Goal: Find specific page/section: Find specific page/section

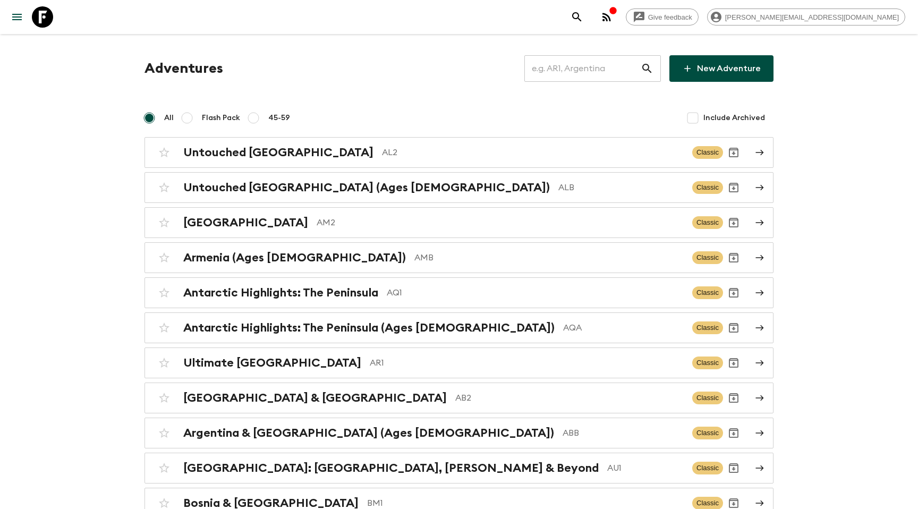
click at [289, 119] on div "All Flash Pack 45-59" at bounding box center [222, 117] width 154 height 21
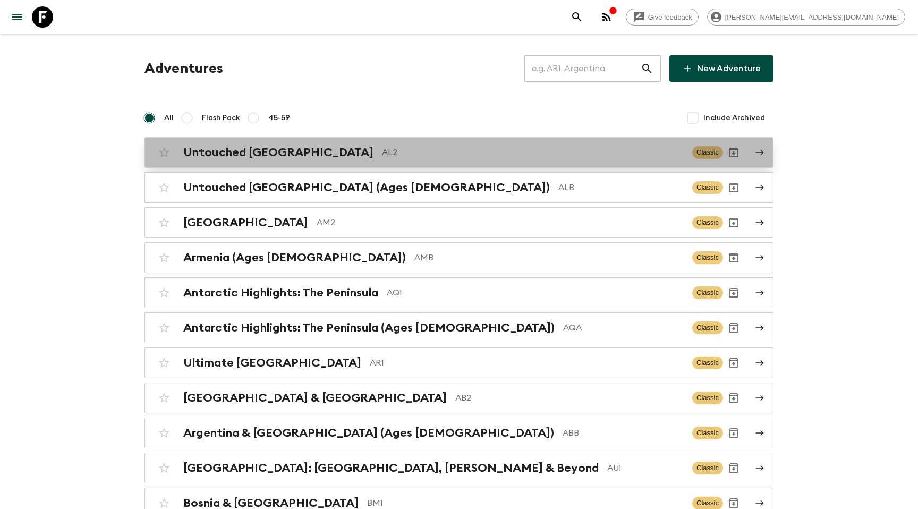
click at [260, 148] on h2 "Untouched [GEOGRAPHIC_DATA]" at bounding box center [278, 153] width 190 height 14
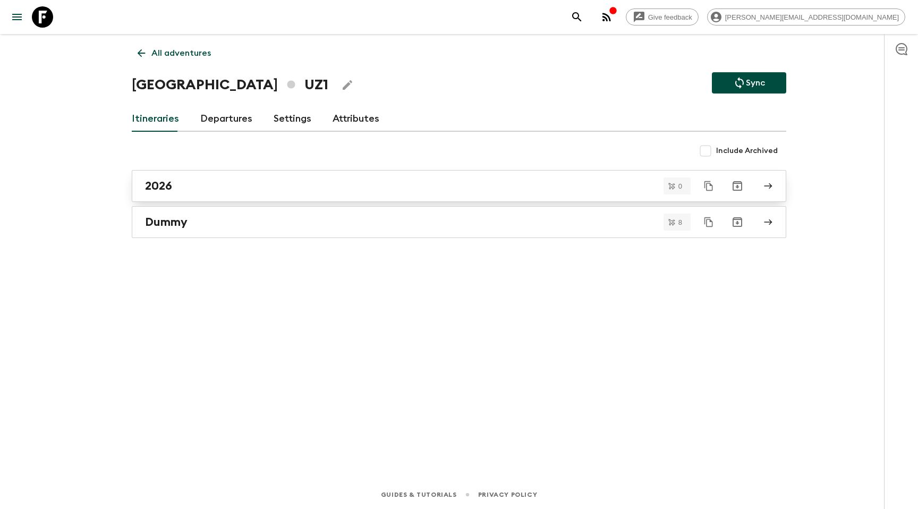
click at [199, 197] on link "2026" at bounding box center [459, 186] width 655 height 32
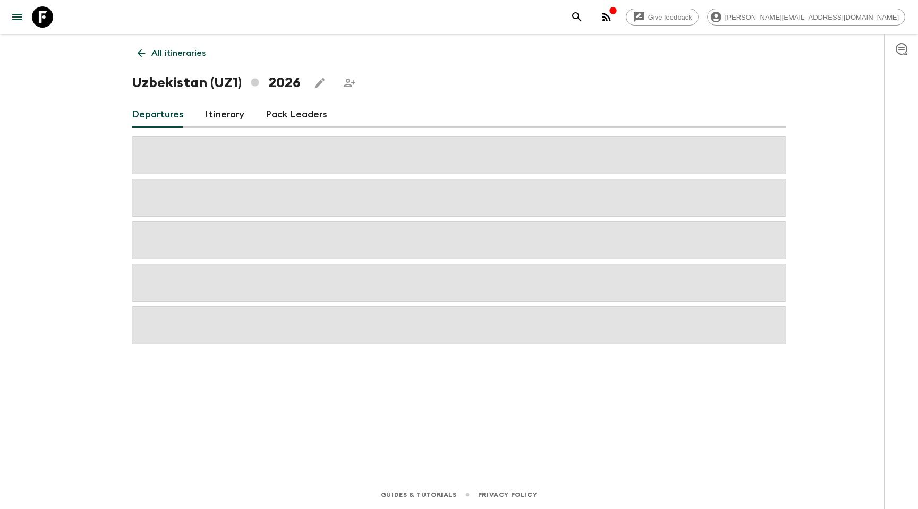
click at [327, 74] on div "Uzbekistan (UZ1) 2026" at bounding box center [246, 82] width 229 height 21
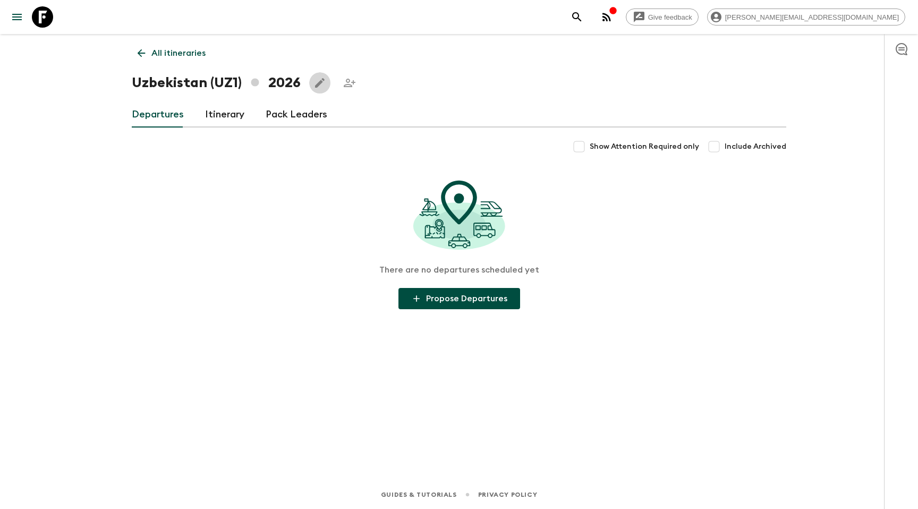
click at [319, 82] on icon "Edit this itinerary" at bounding box center [320, 83] width 10 height 10
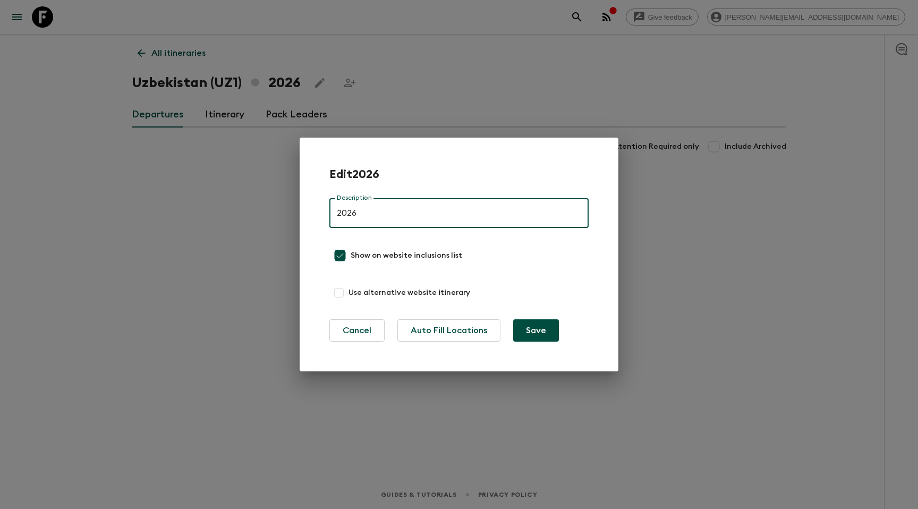
click at [190, 221] on div "Edit 2026 Description 2026 Description Show on website inclusions list Use alte…" at bounding box center [459, 254] width 918 height 509
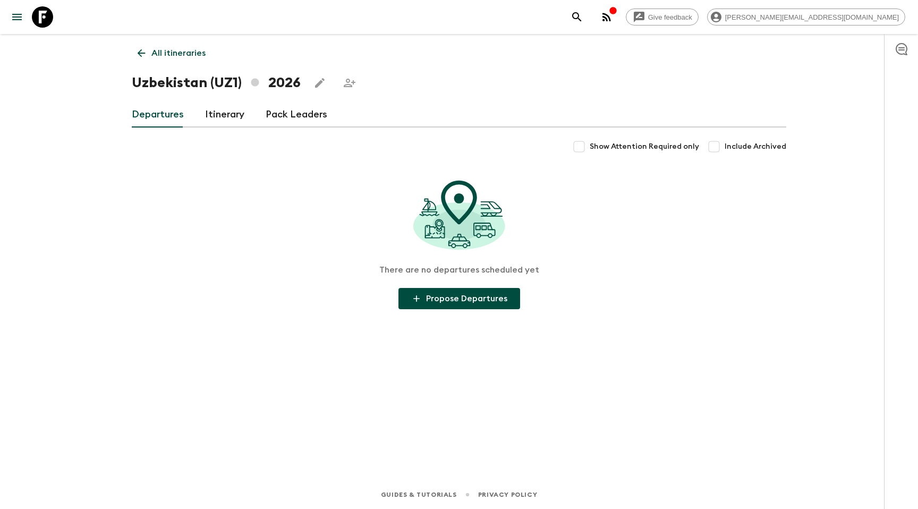
click at [162, 54] on p "All itineraries" at bounding box center [178, 53] width 54 height 13
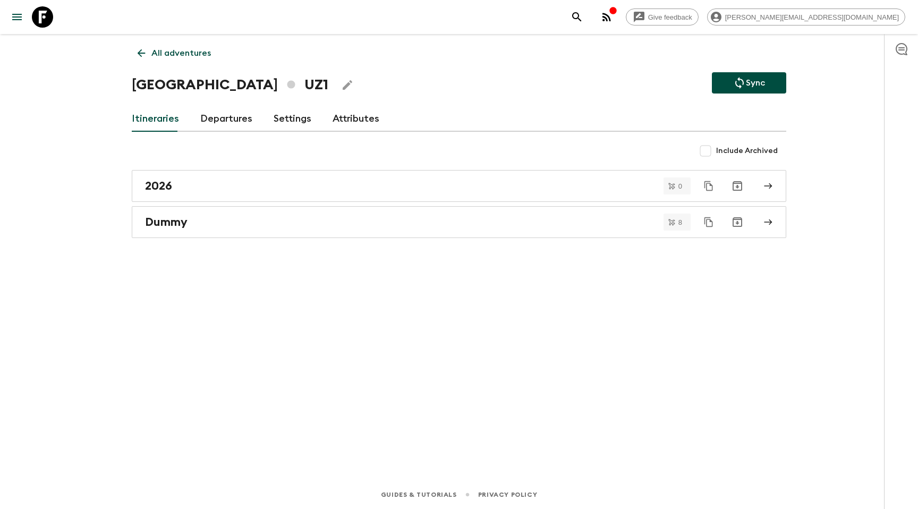
click at [341, 82] on icon "Edit Adventure Title" at bounding box center [347, 85] width 13 height 13
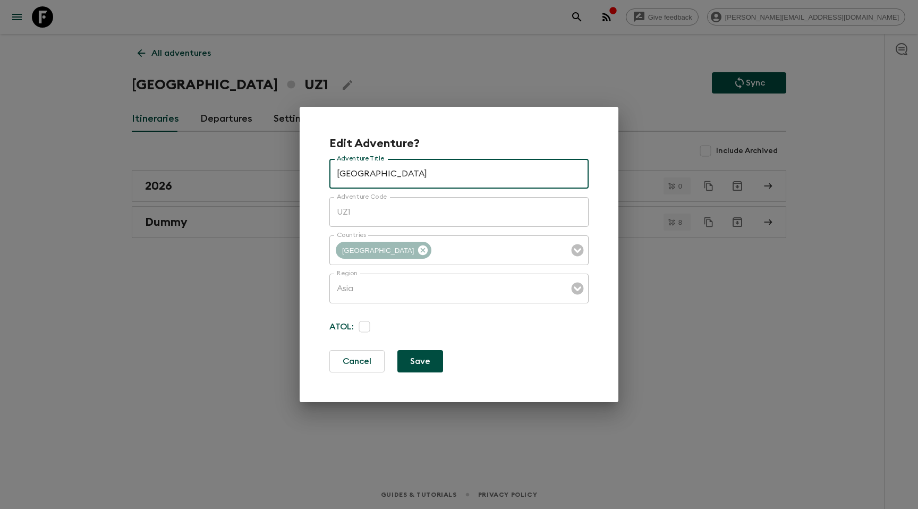
click at [234, 149] on div "Edit Adventure? Adventure Title Uzbekistan Adventure Title Adventure Code UZ1 A…" at bounding box center [459, 254] width 918 height 509
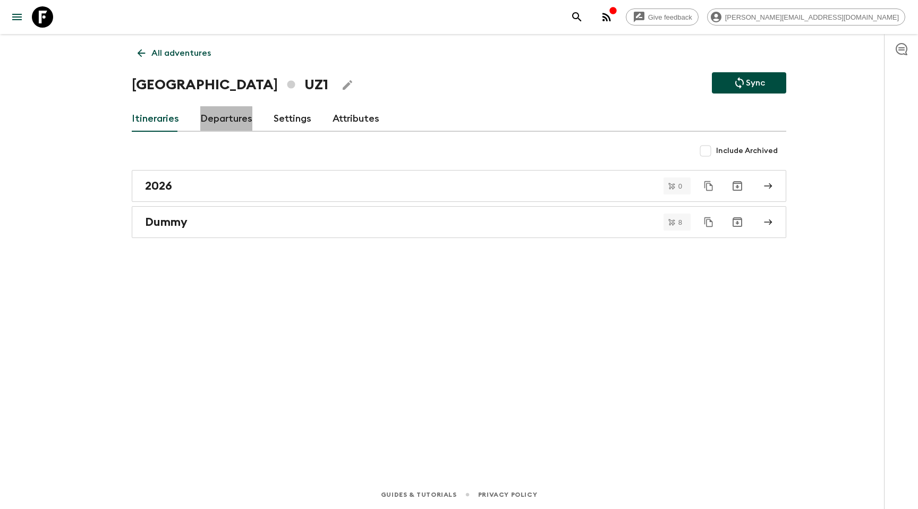
click at [215, 122] on link "Departures" at bounding box center [226, 119] width 52 height 26
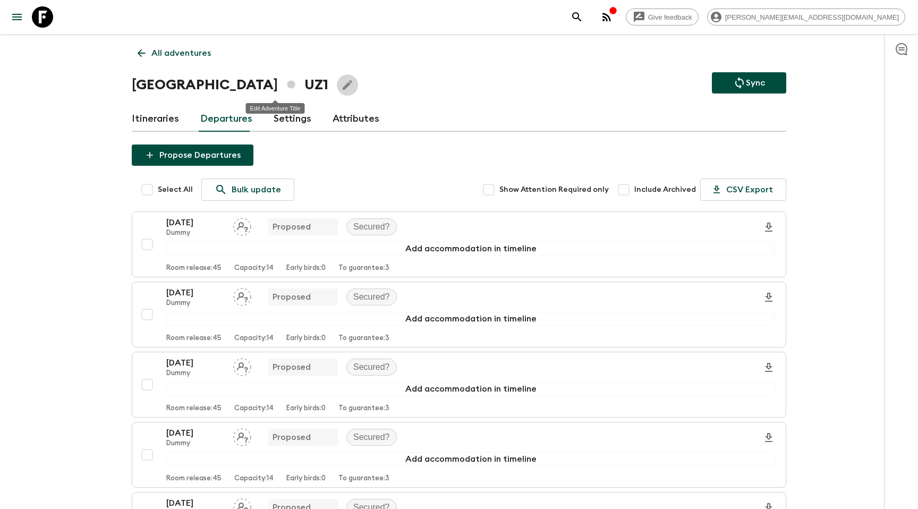
click at [341, 81] on icon "Edit Adventure Title" at bounding box center [347, 85] width 13 height 13
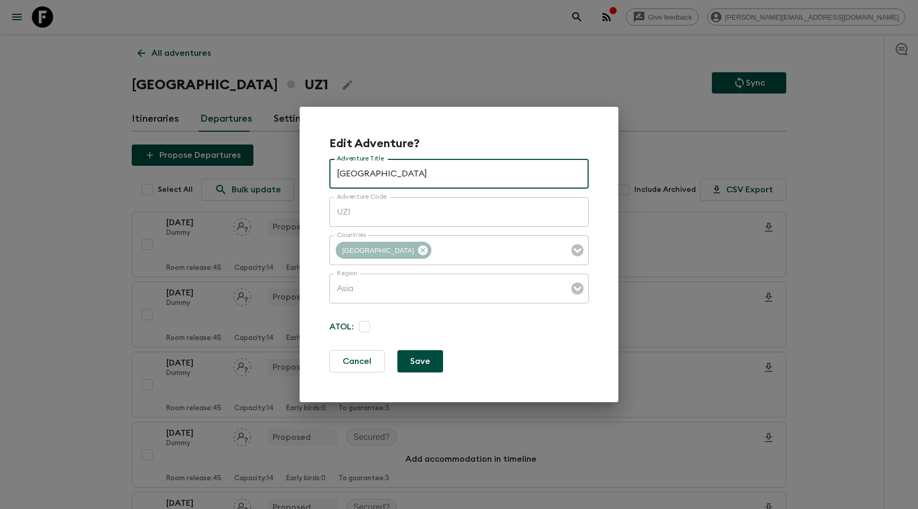
click at [381, 67] on div "Edit Adventure? Adventure Title Uzbekistan Adventure Title Adventure Code UZ1 A…" at bounding box center [459, 254] width 918 height 509
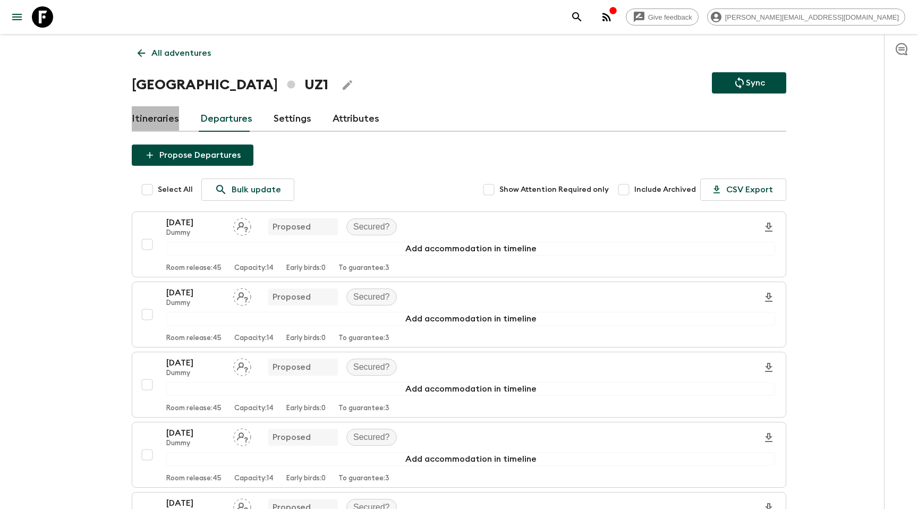
click at [162, 121] on link "Itineraries" at bounding box center [155, 119] width 47 height 26
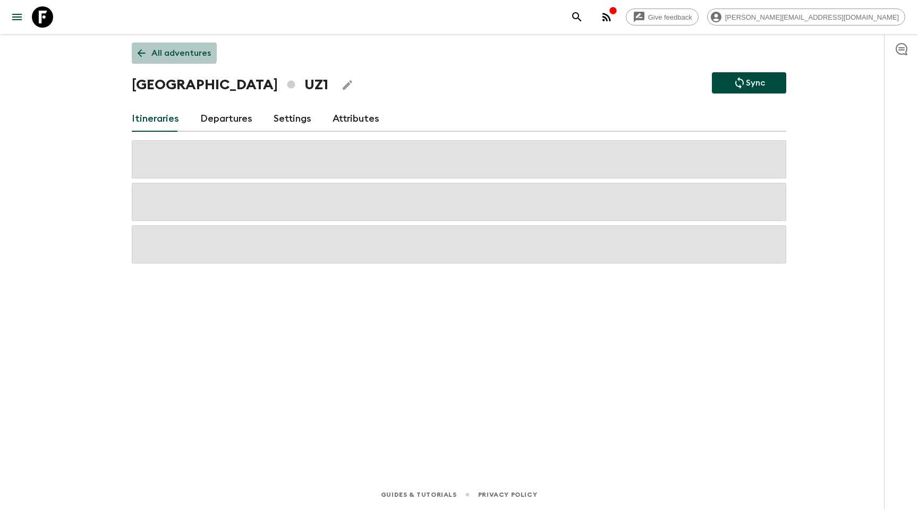
click at [165, 50] on p "All adventures" at bounding box center [181, 53] width 60 height 13
